Goal: Information Seeking & Learning: Learn about a topic

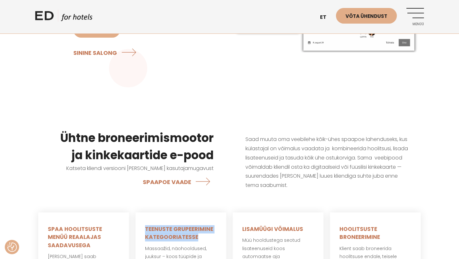
scroll to position [183, 0]
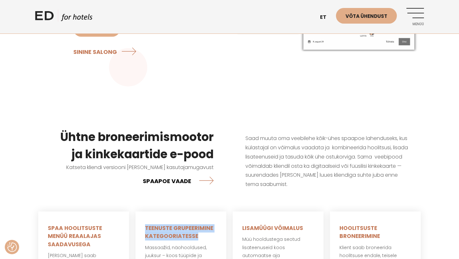
click at [174, 180] on link "SPAAPOE VAADE" at bounding box center [178, 180] width 71 height 17
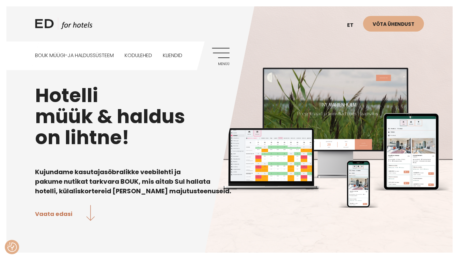
click at [226, 57] on link "Menüü" at bounding box center [221, 57] width 18 height 18
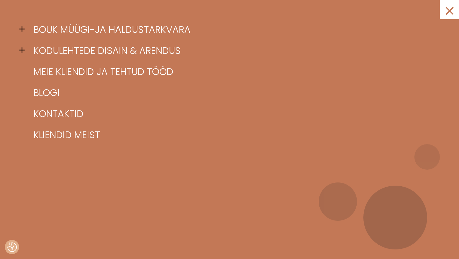
click at [23, 27] on span at bounding box center [24, 29] width 10 height 10
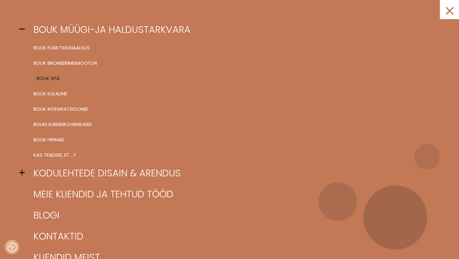
click at [48, 75] on link "BOUK SPA" at bounding box center [238, 78] width 412 height 15
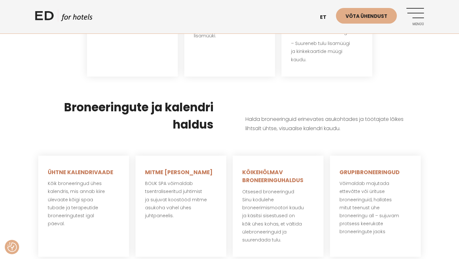
scroll to position [699, 0]
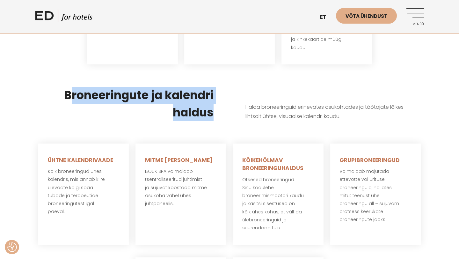
drag, startPoint x: 219, startPoint y: 104, endPoint x: 72, endPoint y: 80, distance: 148.7
click at [72, 80] on div "Broneeringute ja kalendri haldus" at bounding box center [132, 104] width 195 height 66
drag, startPoint x: 64, startPoint y: 86, endPoint x: 219, endPoint y: 111, distance: 157.1
click at [219, 111] on div "Broneeringute ja kalendri haldus" at bounding box center [132, 104] width 195 height 66
copy h3 "Broneeringute ja kalendri haldus"
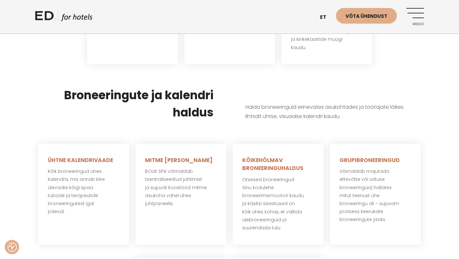
click at [355, 108] on p "Halda broneeringuid erinevates asukohtades ja töötajate lõikes lihtsalt ühtse, …" at bounding box center [327, 112] width 163 height 19
click at [347, 108] on p "Halda broneeringuid erinevates asukohtades ja töötajate lõikes lihtsalt ühtse, …" at bounding box center [327, 112] width 163 height 19
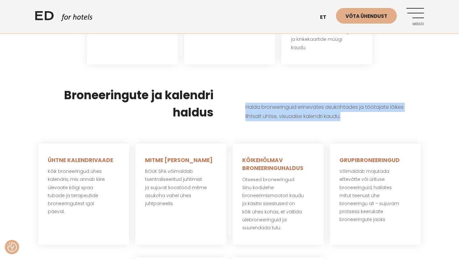
drag, startPoint x: 347, startPoint y: 108, endPoint x: 246, endPoint y: 102, distance: 101.3
click at [246, 103] on p "Halda broneeringuid erinevates asukohtades ja töötajate lõikes lihtsalt ühtse, …" at bounding box center [327, 112] width 163 height 19
copy p "Halda broneeringuid erinevates asukohtades ja töötajate lõikes lihtsalt ühtse, …"
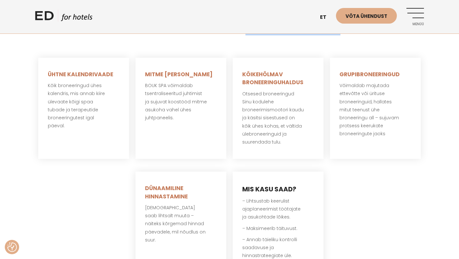
scroll to position [740, 0]
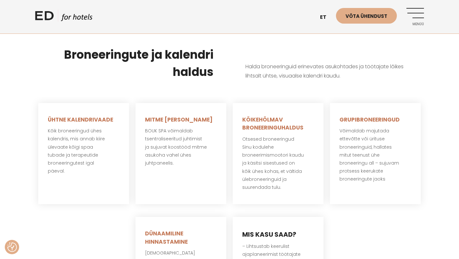
click at [433, 85] on div "Broneeringute ja kalendri haldus Halda broneeringuid erinevates asukohtades ja …" at bounding box center [229, 63] width 459 height 66
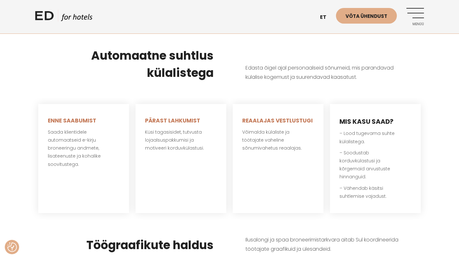
scroll to position [1014, 0]
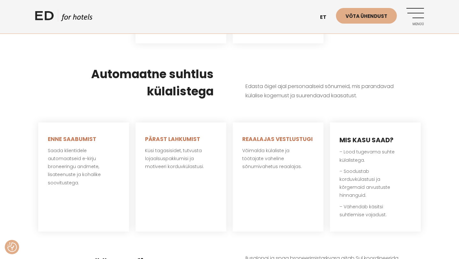
click at [210, 85] on h3 "Automaatne suhtlus külalistega" at bounding box center [132, 83] width 163 height 34
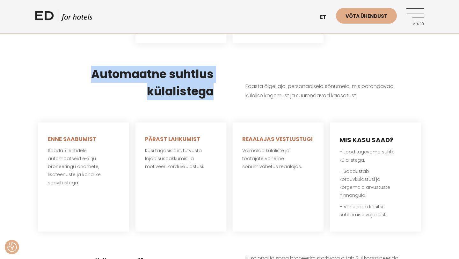
drag, startPoint x: 220, startPoint y: 82, endPoint x: 93, endPoint y: 63, distance: 129.3
click at [93, 63] on div "Automaatne suhtlus külalistega" at bounding box center [132, 83] width 195 height 66
copy h3 "Automaatne suhtlus külalistega"
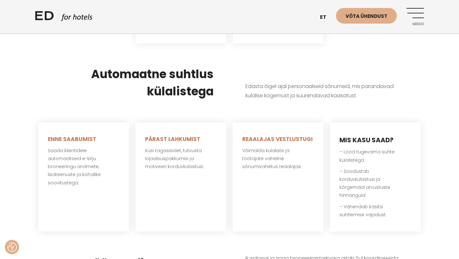
click at [359, 87] on p "Edasta õigel ajal personaalseid sõnumeid, mis parandavad külalise kogemust ja s…" at bounding box center [327, 91] width 163 height 19
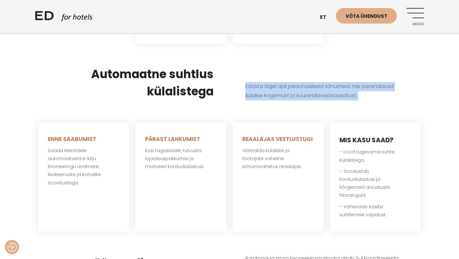
drag, startPoint x: 359, startPoint y: 87, endPoint x: 251, endPoint y: 76, distance: 108.4
click at [251, 82] on p "Edasta õigel ajal personaalseid sõnumeid, mis parandavad külalise kogemust ja s…" at bounding box center [327, 91] width 163 height 19
copy body "Edasta õigel ajal personaalseid sõnumeid, mis parandavad külalise kogemust ja s…"
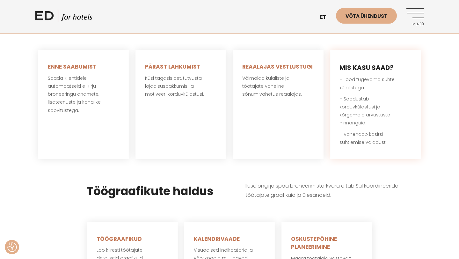
scroll to position [1085, 0]
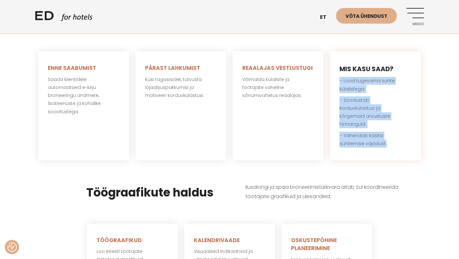
drag, startPoint x: 388, startPoint y: 135, endPoint x: 339, endPoint y: 72, distance: 79.4
click at [339, 72] on div "MIS KASU SAAD? – Lood tugevama suhte külalistega. – Soodustab korduvkülastusi j…" at bounding box center [375, 105] width 91 height 109
copy div "– Lood tugevama suhte külalistega. – Soodustab korduvkülastusi ja kõrgemaid arv…"
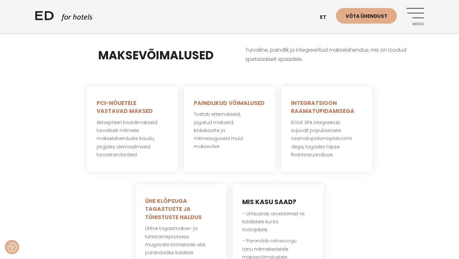
scroll to position [1422, 0]
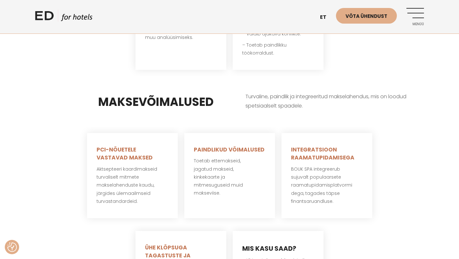
click at [332, 103] on div "Turvaline, paindlik ja integreeritud makselahendus, mis on loodud spetsiaalselt…" at bounding box center [327, 101] width 195 height 50
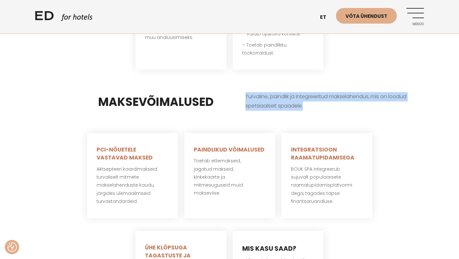
drag, startPoint x: 329, startPoint y: 101, endPoint x: 242, endPoint y: 90, distance: 87.8
click at [242, 90] on div "Turvaline, paindlik ja integreeritud makselahendus, mis on loodud spetsiaalselt…" at bounding box center [327, 101] width 195 height 50
copy p "Turvaline, paindlik ja integreeritud makselahendus, mis on loodud spetsiaalselt…"
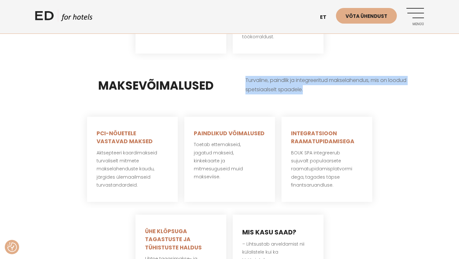
scroll to position [1417, 0]
